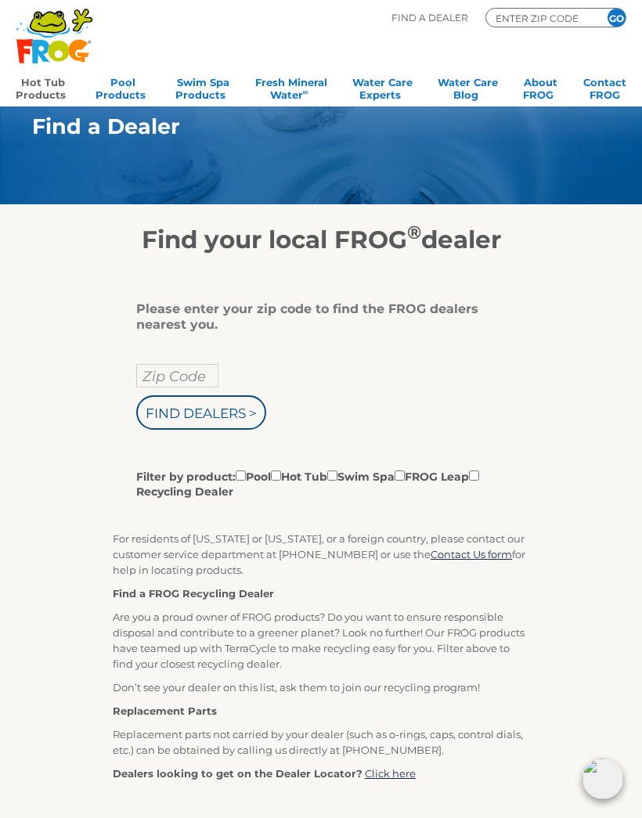
click at [45, 85] on link "Hot Tub Products" at bounding box center [43, 86] width 55 height 31
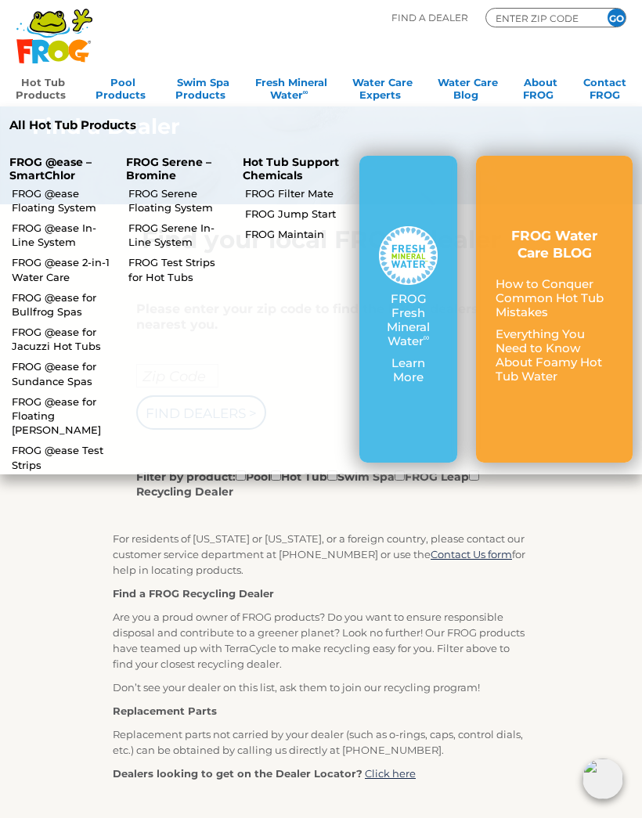
click at [536, 304] on p "How to Conquer Common Hot Tub Mistakes" at bounding box center [554, 298] width 117 height 42
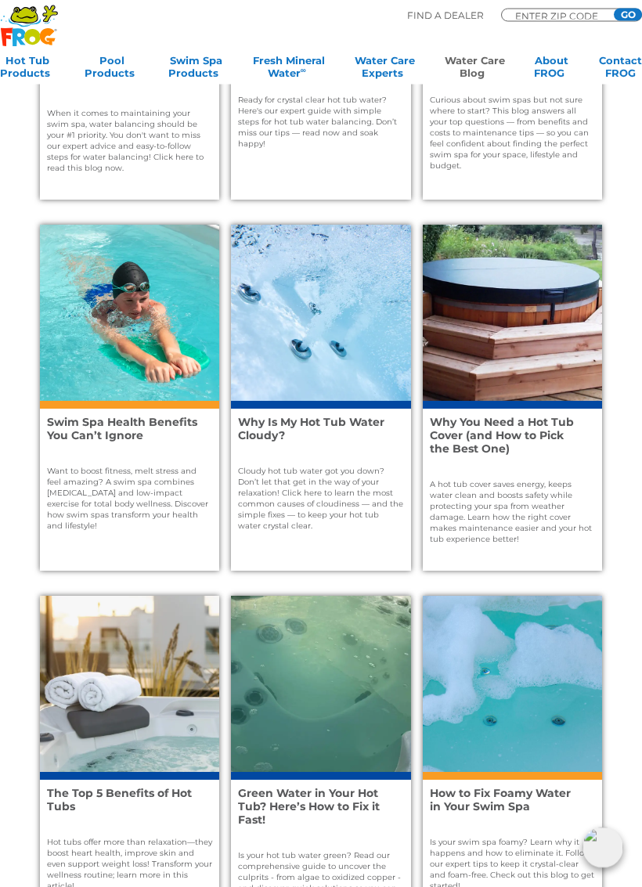
scroll to position [663, 0]
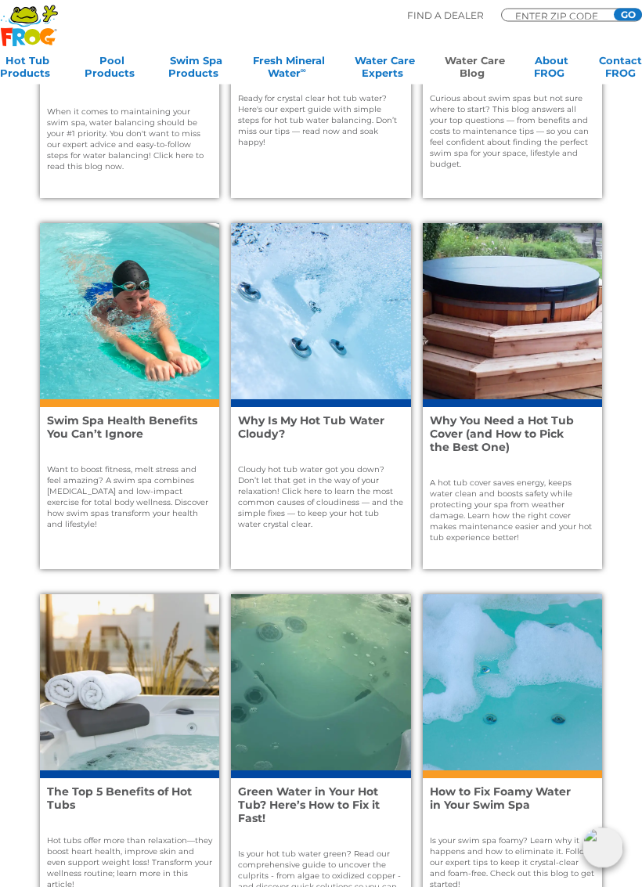
click at [341, 483] on p "Cloudy hot tub water got you down? Don’t let that get in the way of your relaxa…" at bounding box center [320, 498] width 165 height 66
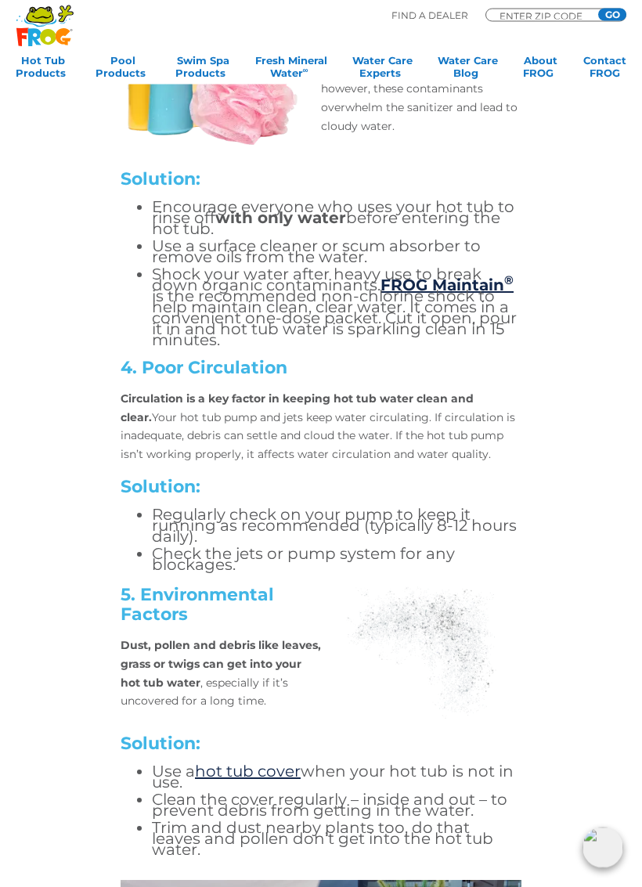
scroll to position [2806, 0]
click at [461, 390] on p "Circulation is a key factor in keeping hot tub water clean and clear. Your hot …" at bounding box center [321, 427] width 401 height 74
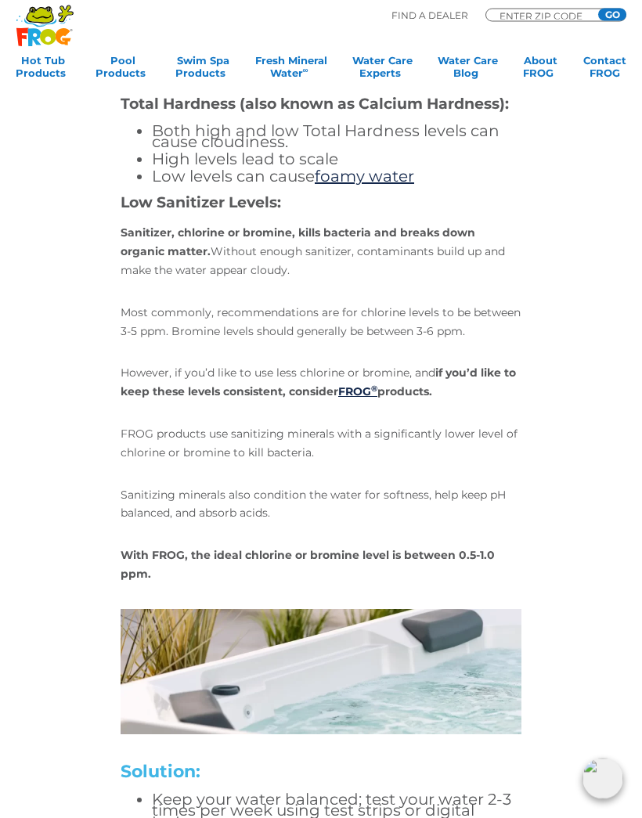
scroll to position [1398, 0]
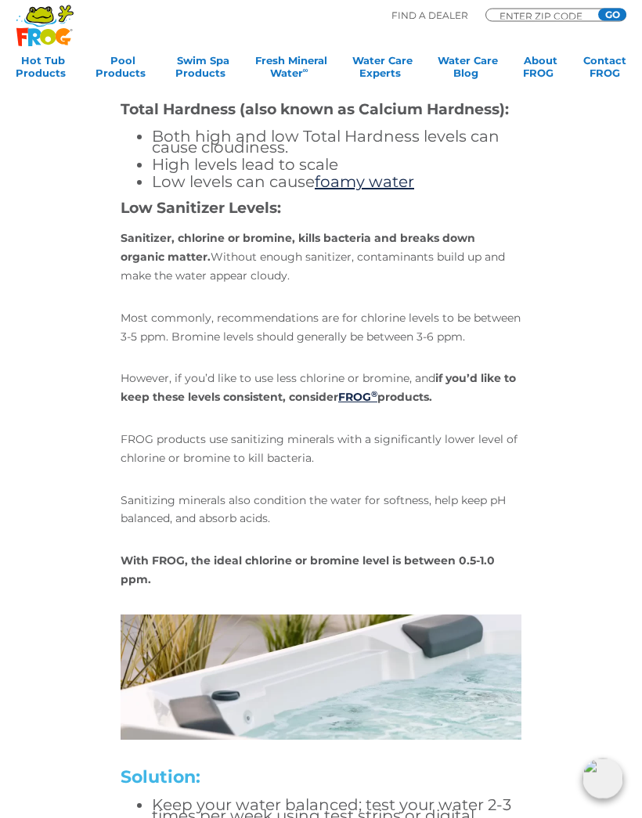
click at [557, 5] on div "Find A Dealer ENTER ZIP CODE GO" at bounding box center [508, 18] width 235 height 26
click at [603, 15] on input "GO" at bounding box center [612, 15] width 28 height 13
type input "02740"
click at [617, 12] on input "GO" at bounding box center [612, 15] width 28 height 13
